Goal: Information Seeking & Learning: Find specific fact

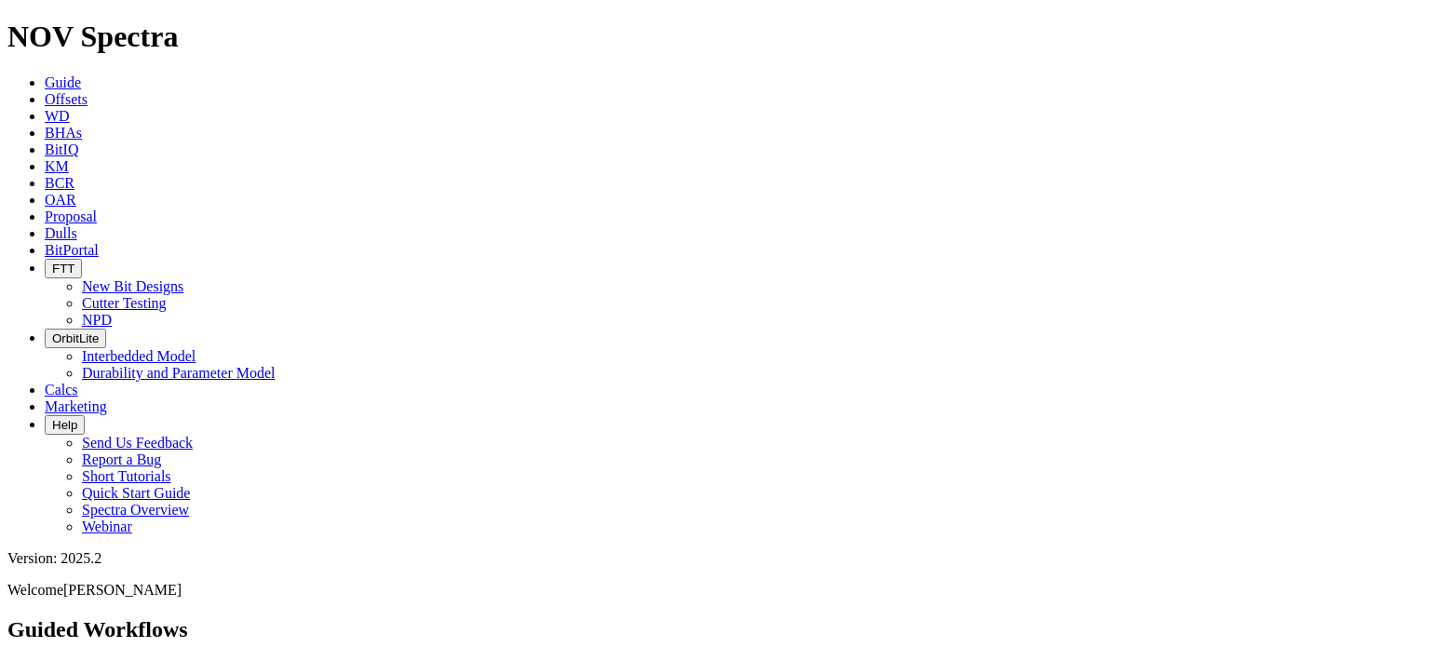
click at [78, 142] on link "BitIQ" at bounding box center [62, 150] width 34 height 16
type input "[GEOGRAPHIC_DATA]"
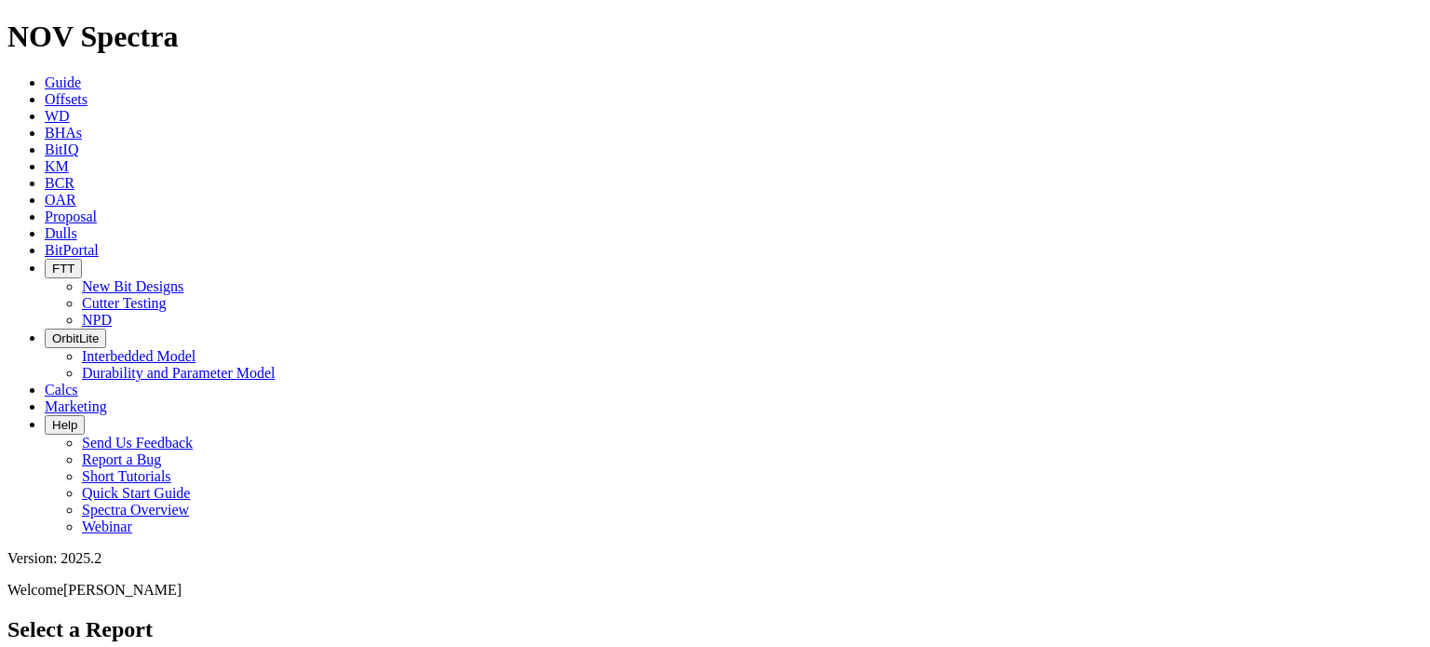
drag, startPoint x: 628, startPoint y: 62, endPoint x: 622, endPoint y: 71, distance: 10.1
click at [626, 617] on div "Select a Report Click here to download the BitIQ™ desktop app" at bounding box center [714, 657] width 1415 height 80
type input "[GEOGRAPHIC_DATA]"
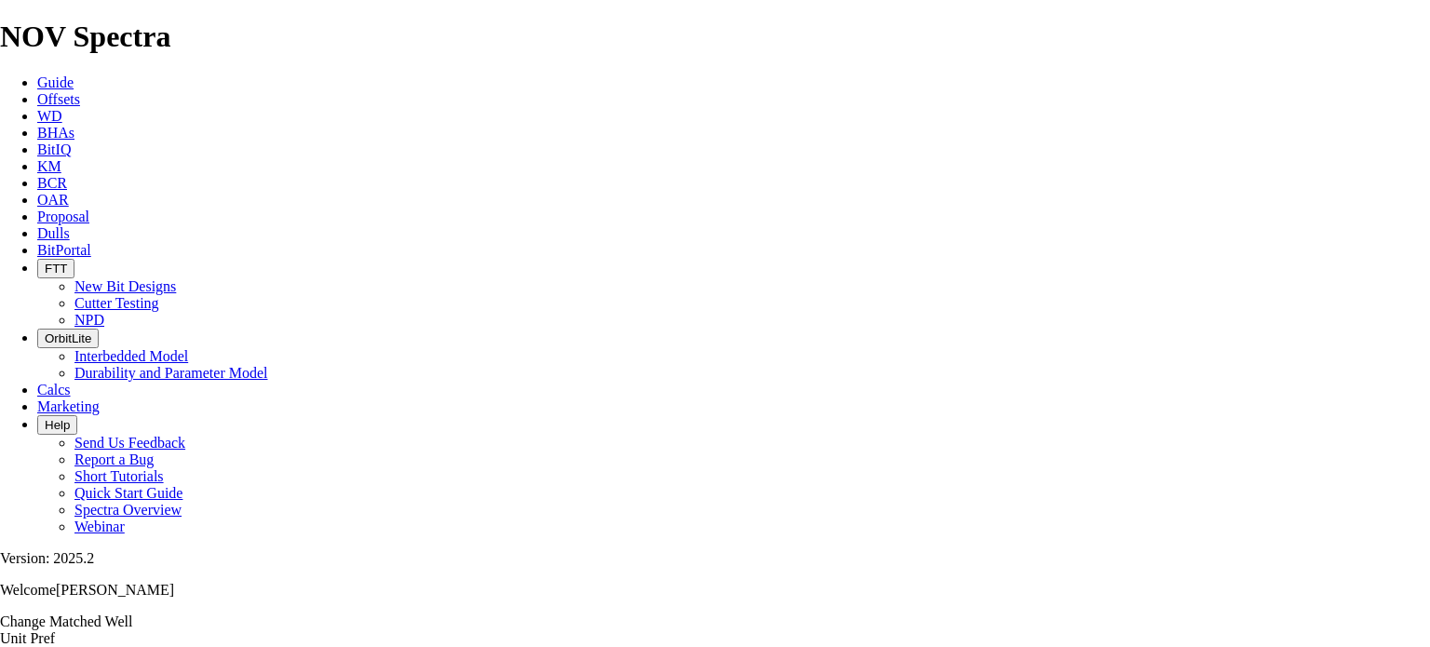
scroll to position [196, 0]
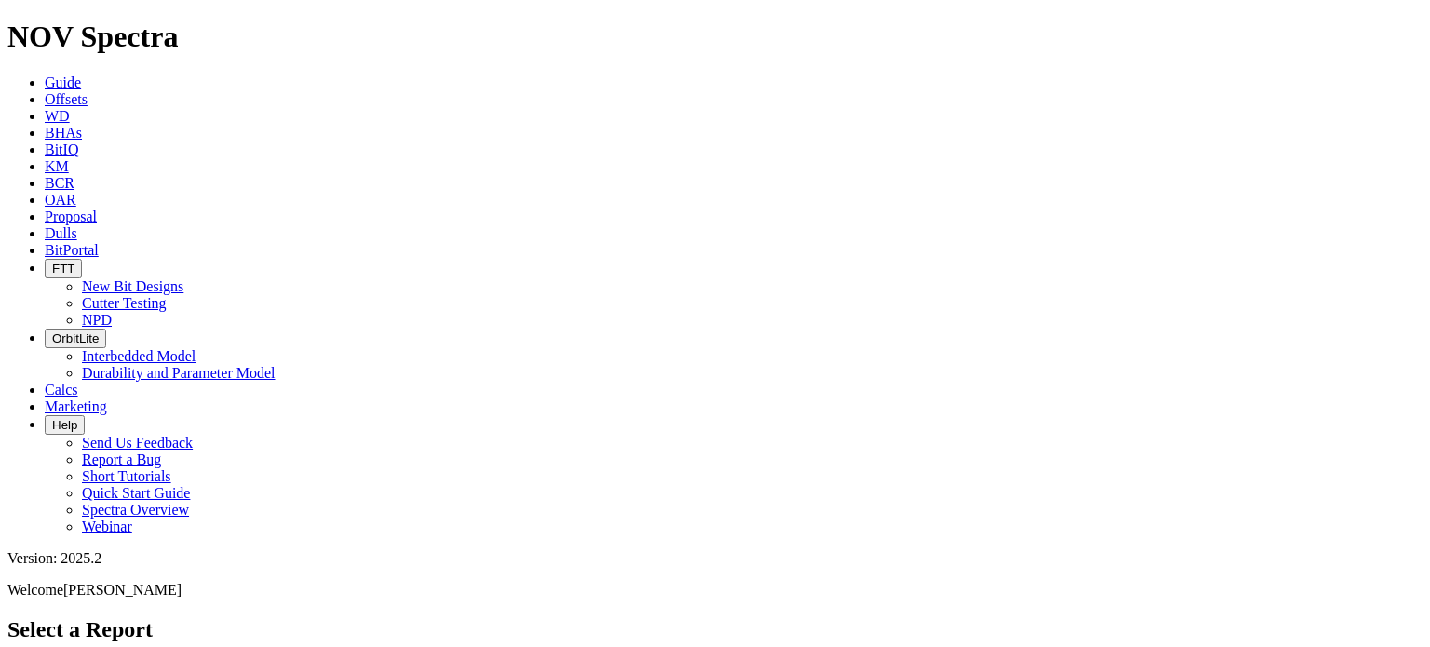
type input "[GEOGRAPHIC_DATA]"
